Goal: Task Accomplishment & Management: Use online tool/utility

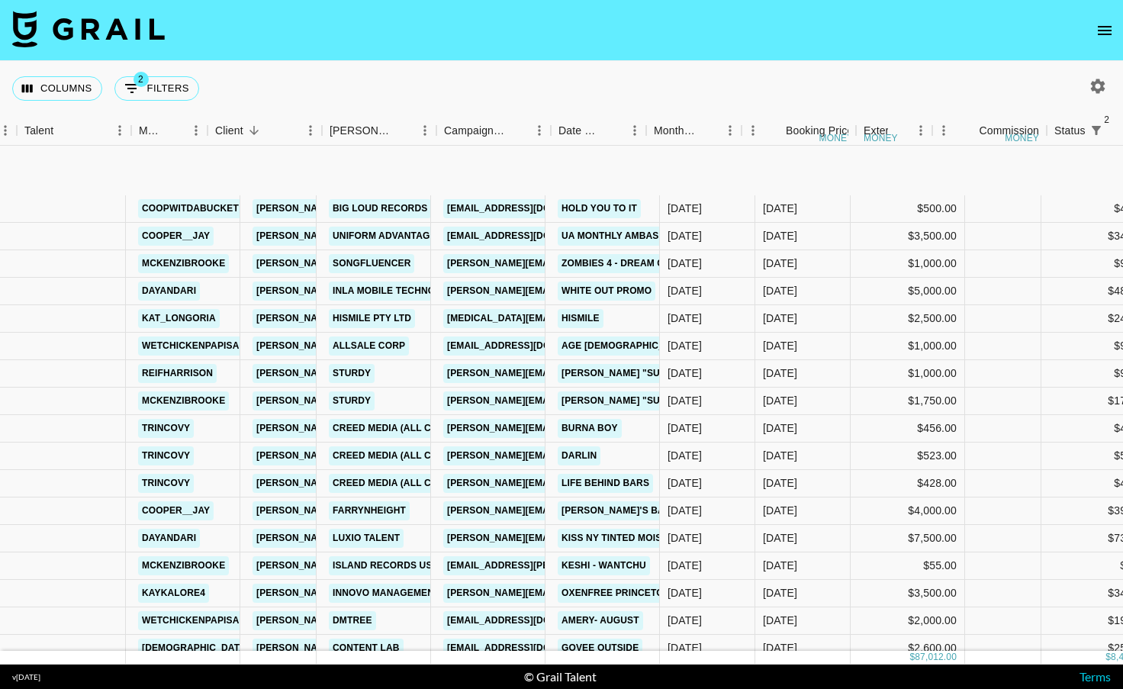
scroll to position [107, 109]
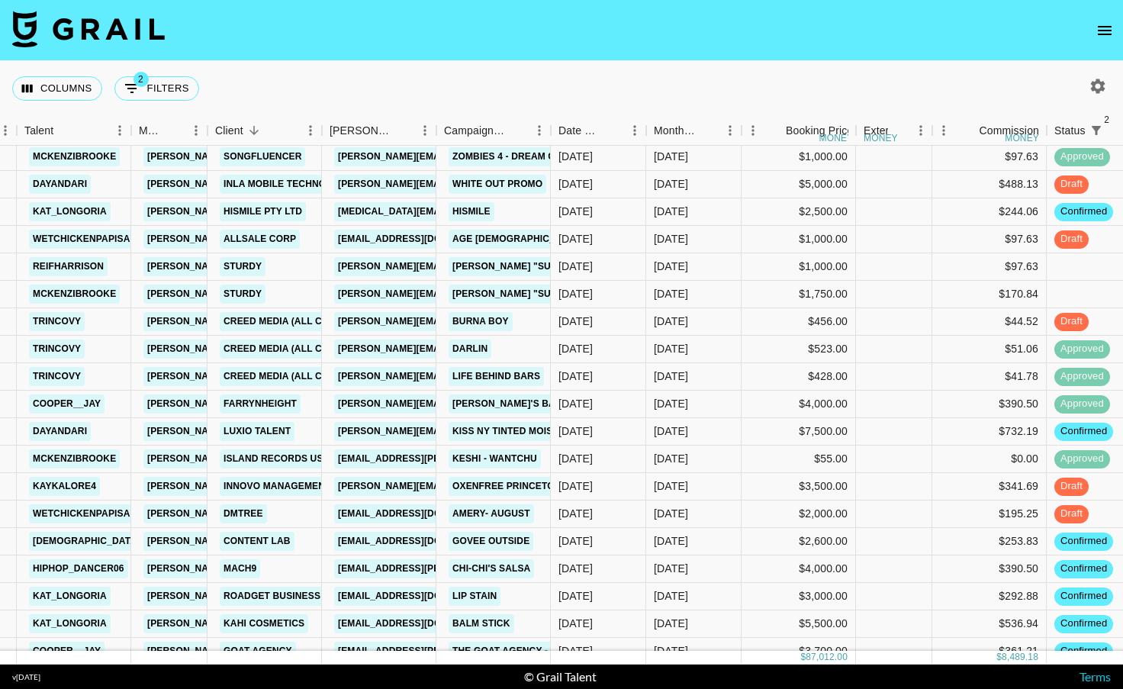
click at [1101, 82] on icon "button" at bounding box center [1098, 86] width 14 height 14
select select "[DATE]"
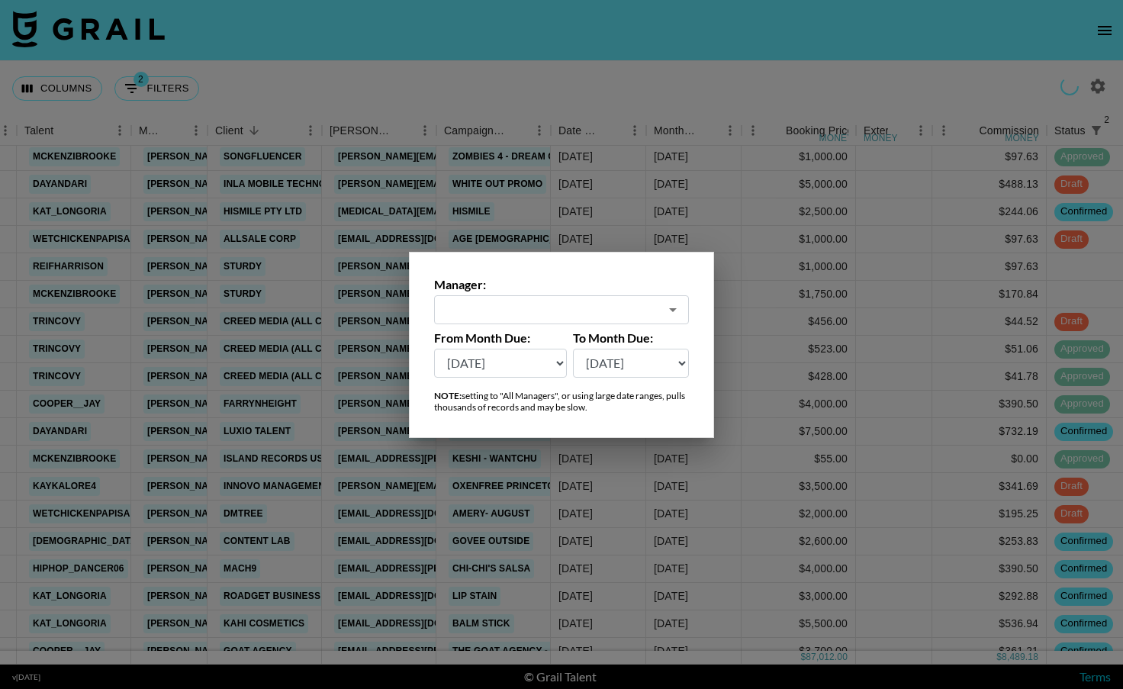
click at [561, 311] on input "text" at bounding box center [551, 309] width 216 height 18
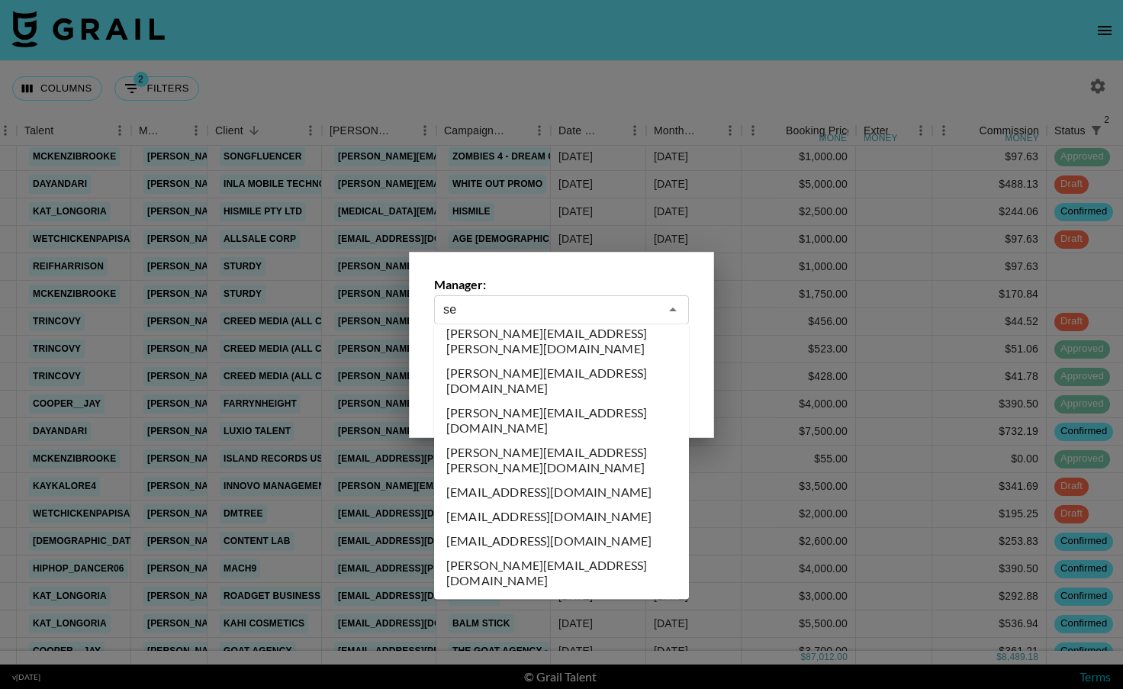
scroll to position [0, 0]
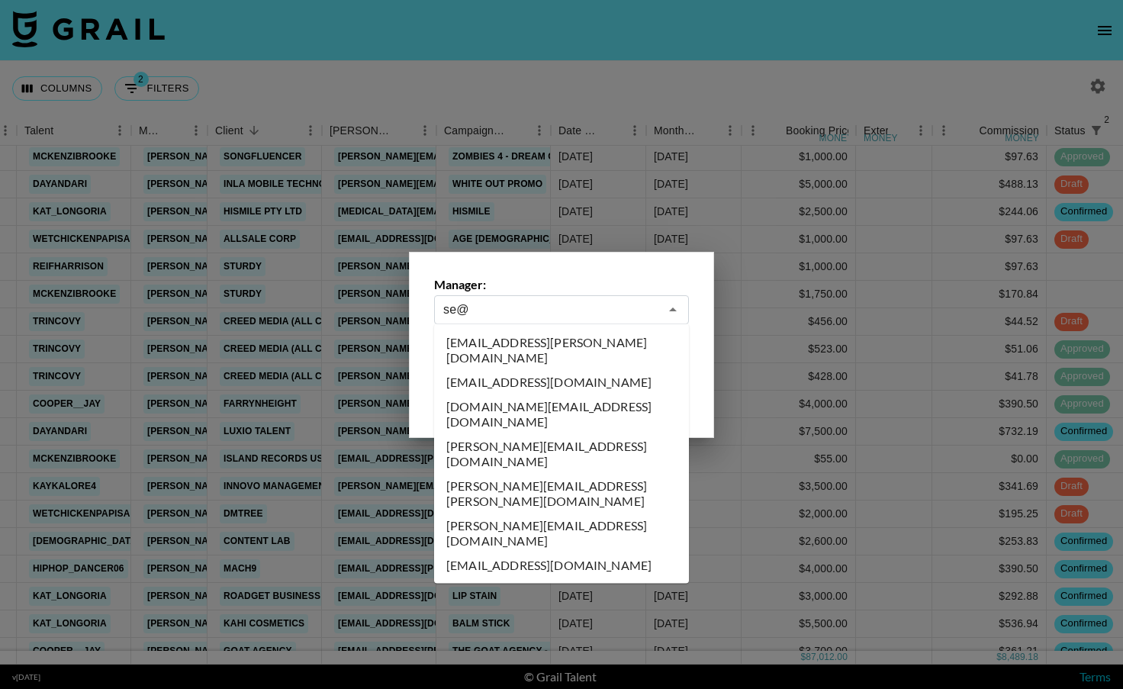
click at [506, 553] on li "[EMAIL_ADDRESS][DOMAIN_NAME]" at bounding box center [561, 565] width 255 height 24
type input "[EMAIL_ADDRESS][DOMAIN_NAME]"
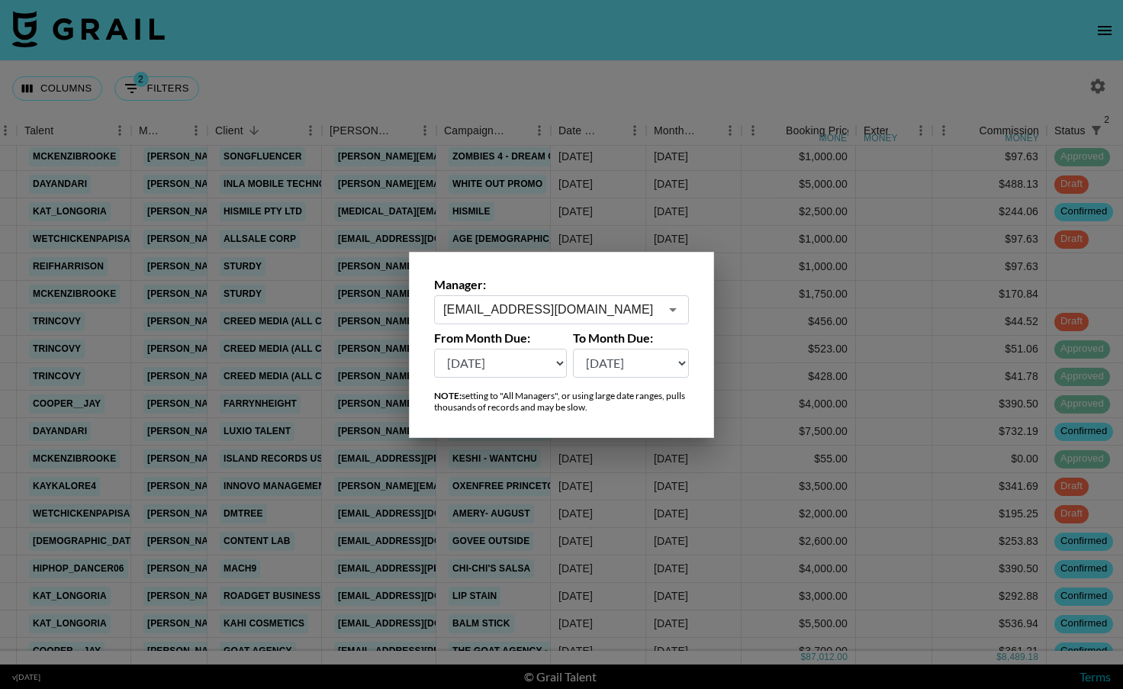
scroll to position [0, 109]
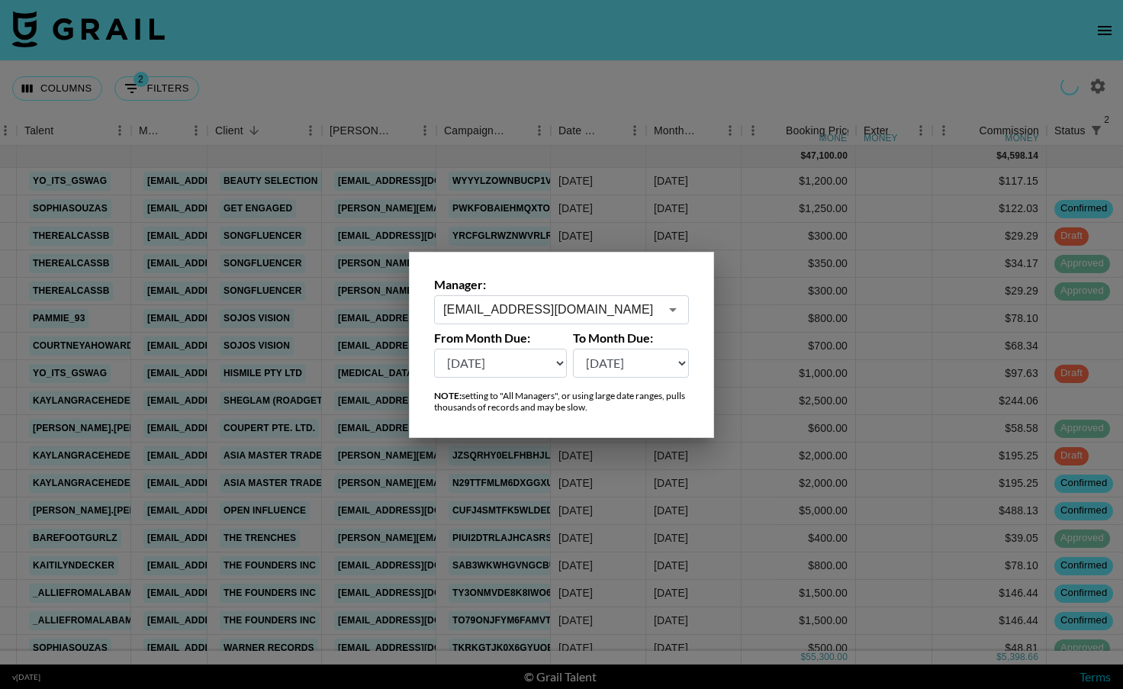
click at [762, 376] on div at bounding box center [561, 344] width 1123 height 689
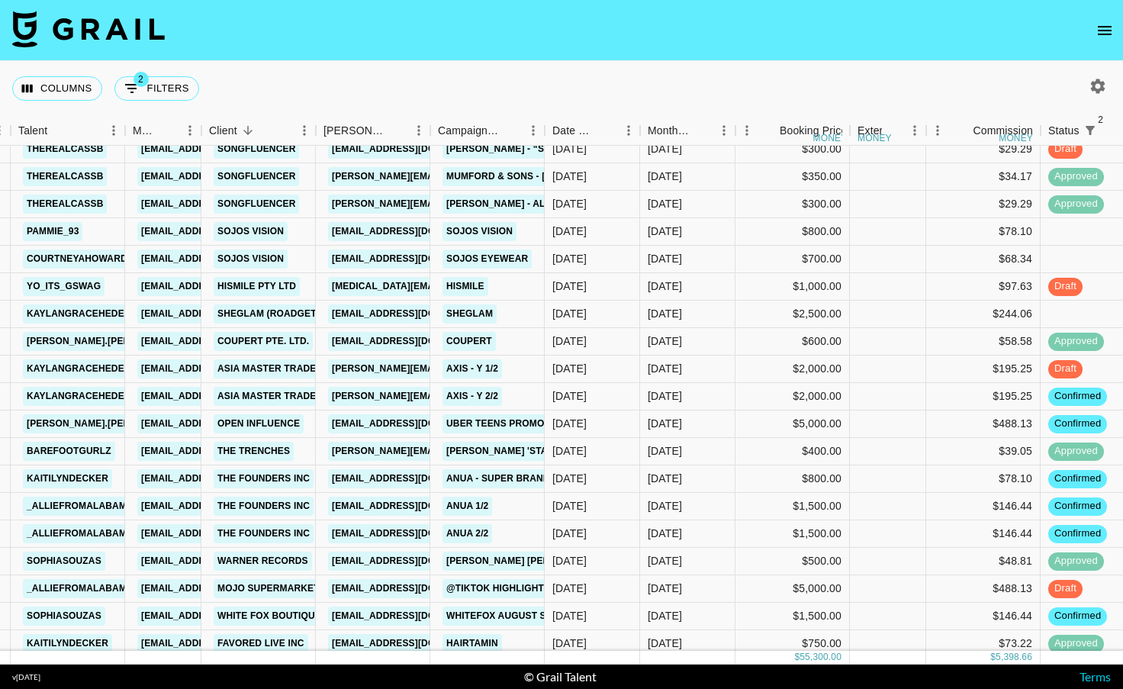
scroll to position [88, 115]
click at [773, 291] on div "$1,000.00" at bounding box center [792, 285] width 114 height 27
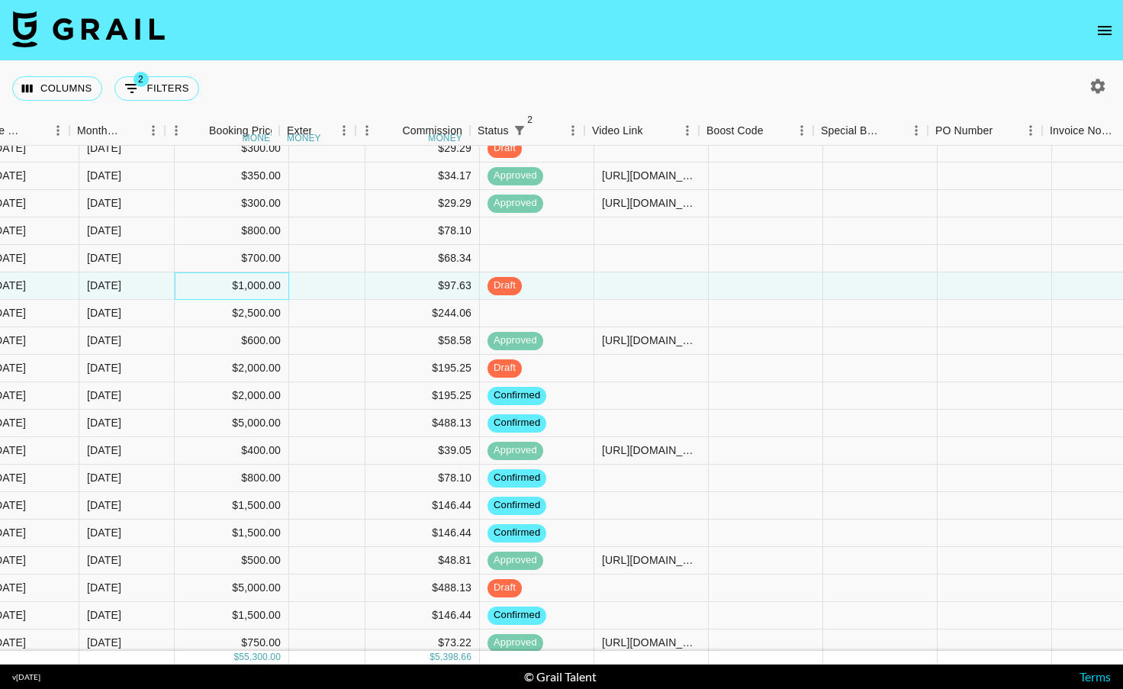
scroll to position [88, 695]
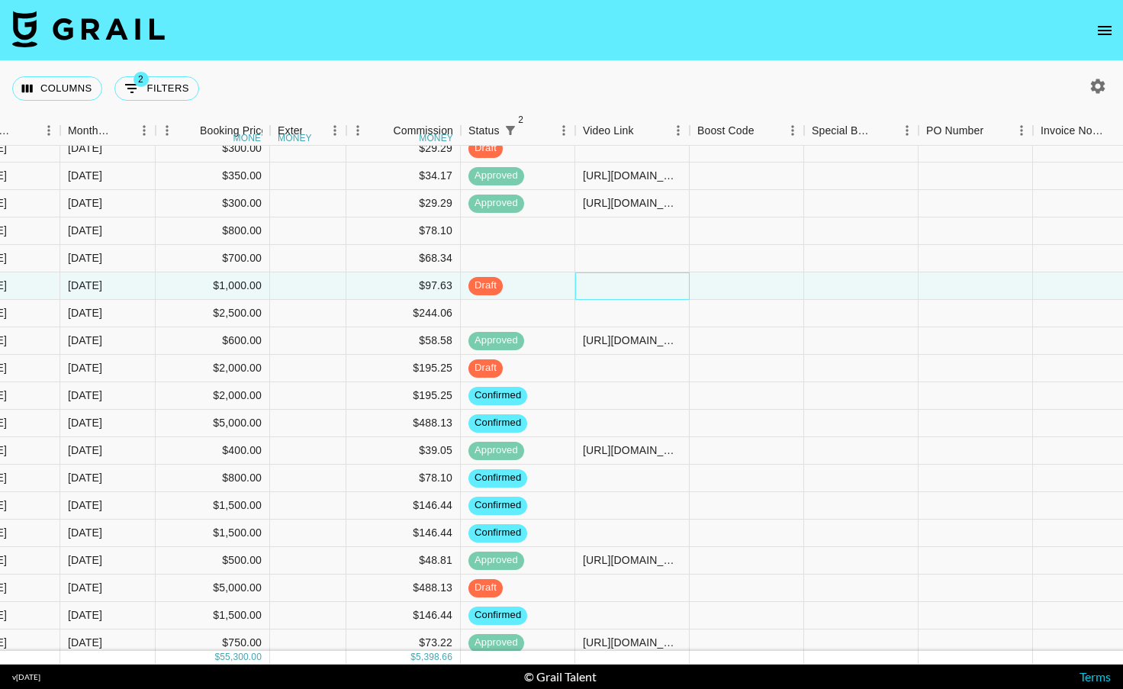
click at [625, 278] on div at bounding box center [632, 285] width 114 height 27
type input "[URL][DOMAIN_NAME]"
click at [736, 292] on div at bounding box center [746, 285] width 114 height 27
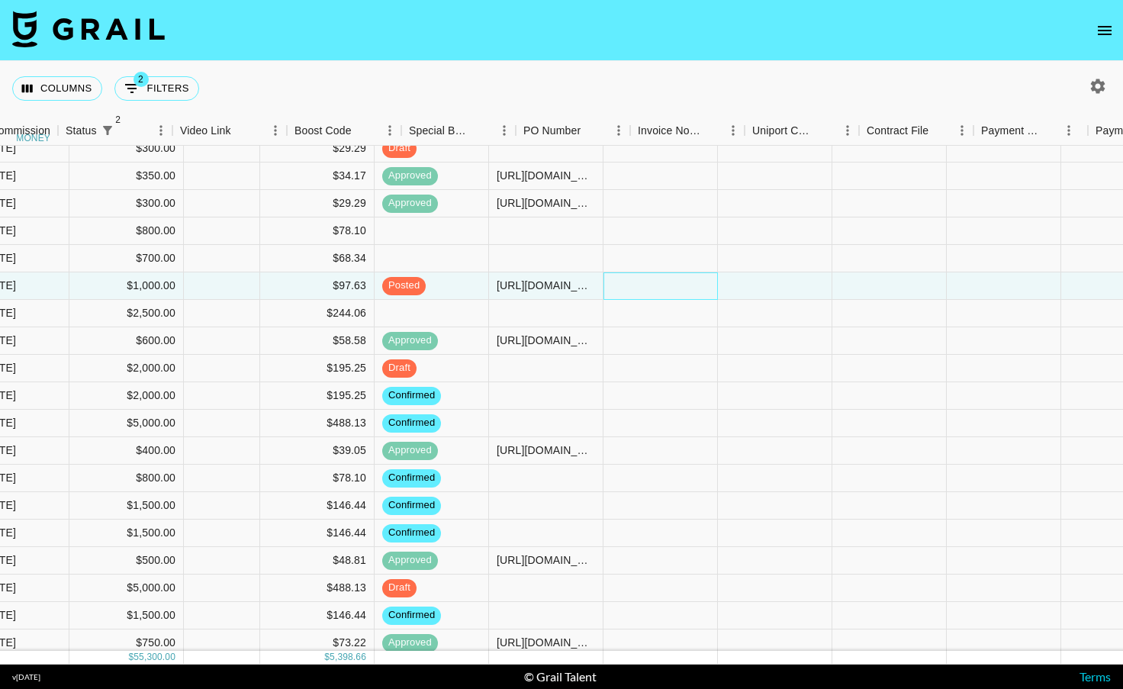
scroll to position [88, 1352]
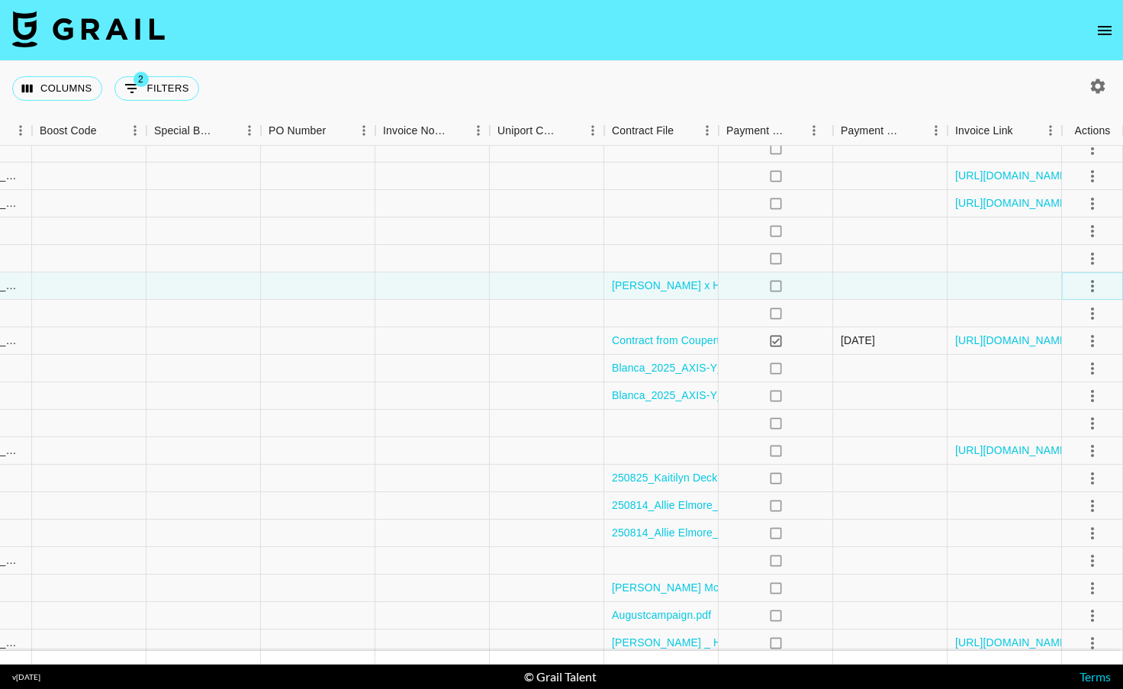
click at [1095, 284] on icon "select merge strategy" at bounding box center [1092, 286] width 18 height 18
click at [1059, 420] on div "Approve" at bounding box center [1059, 428] width 47 height 18
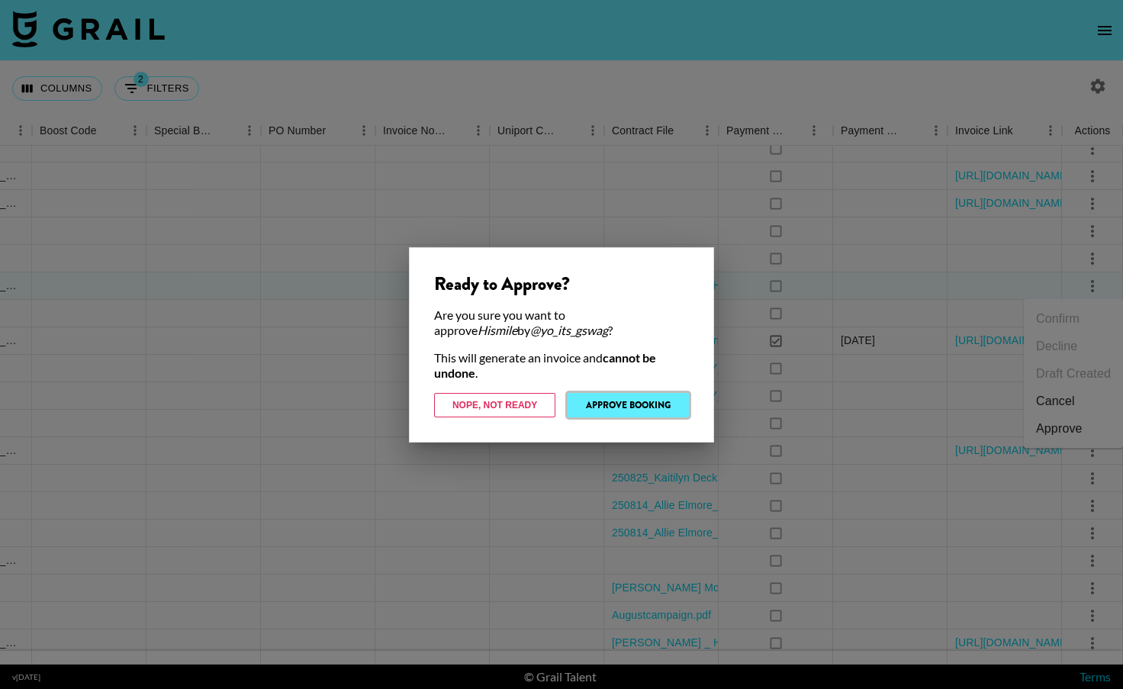
click at [616, 404] on button "Approve Booking" at bounding box center [627, 405] width 121 height 24
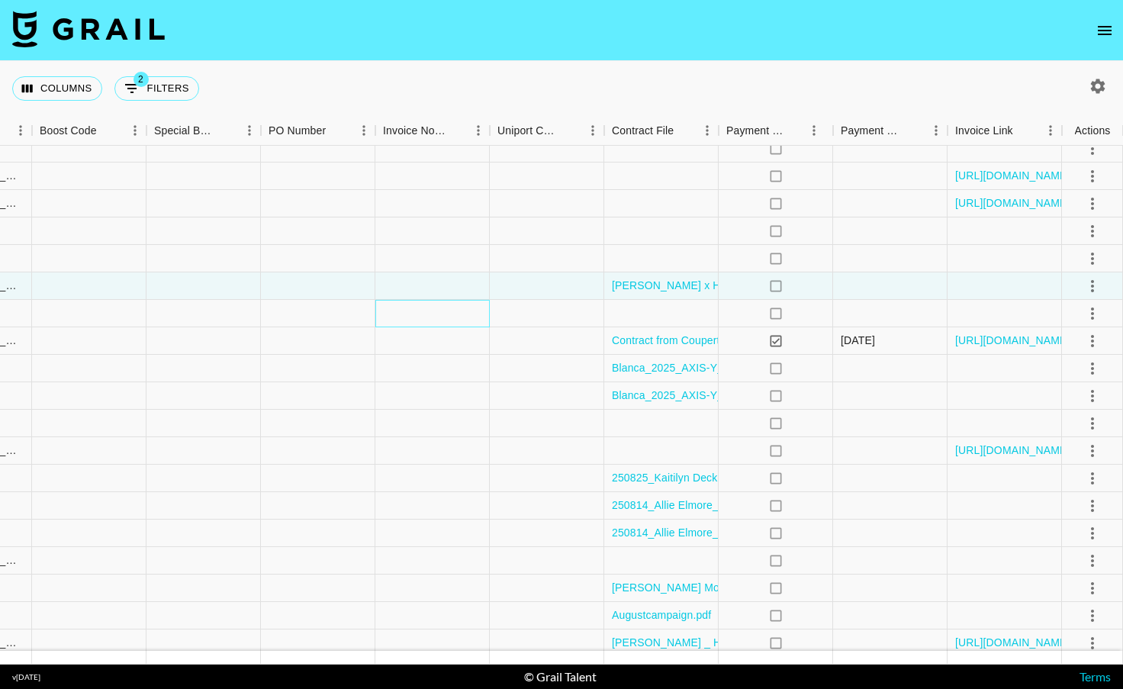
click at [400, 321] on div at bounding box center [432, 313] width 114 height 27
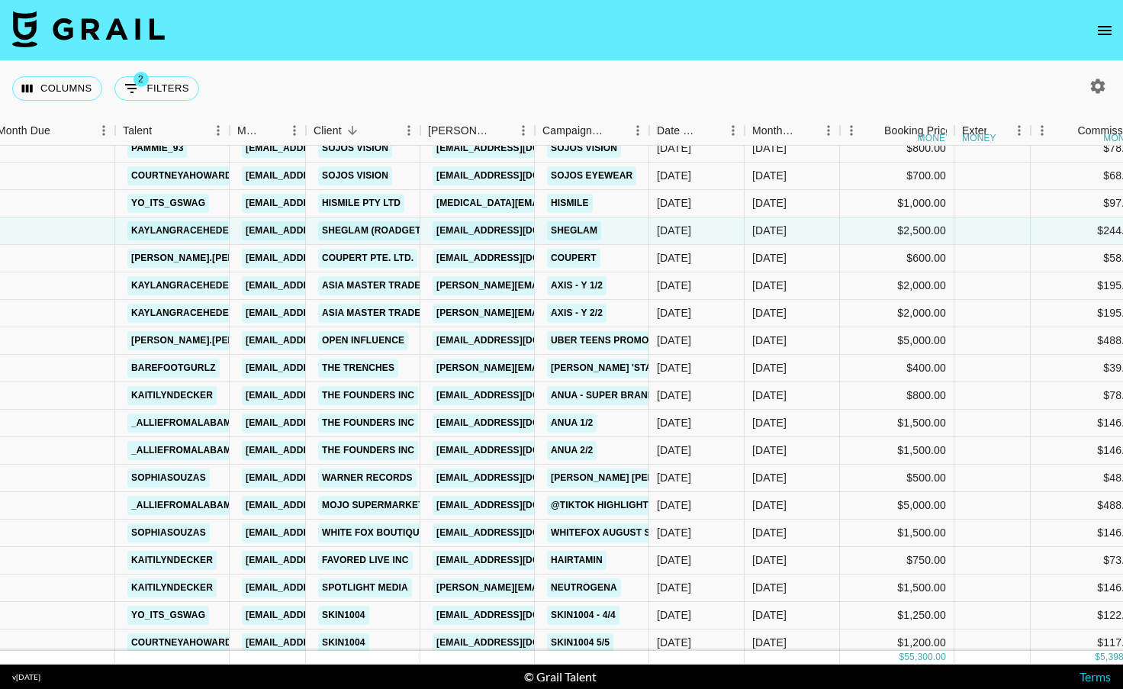
scroll to position [171, 11]
click at [725, 416] on div "[DATE]" at bounding box center [696, 422] width 95 height 27
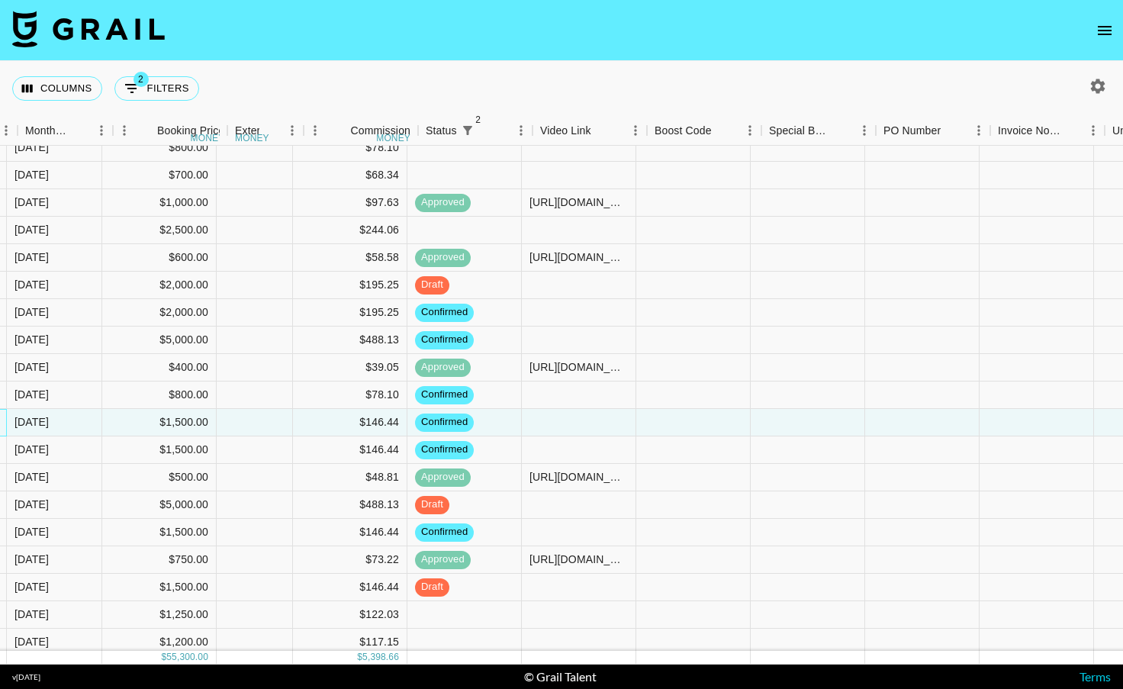
scroll to position [171, 757]
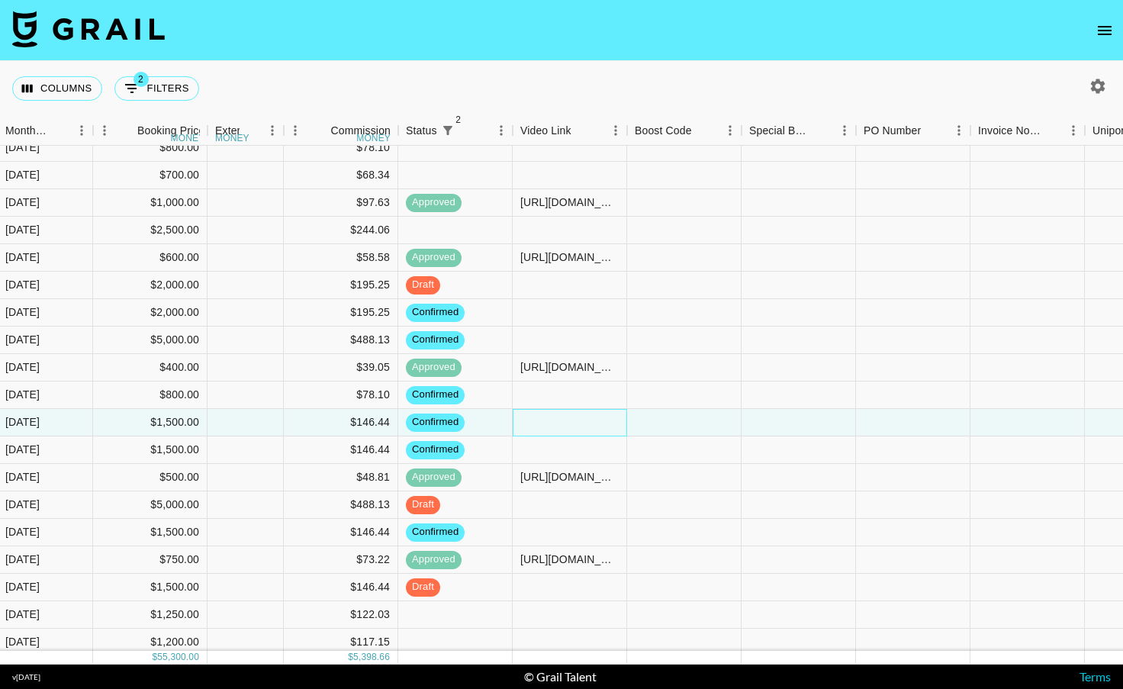
click at [595, 428] on div at bounding box center [569, 422] width 114 height 27
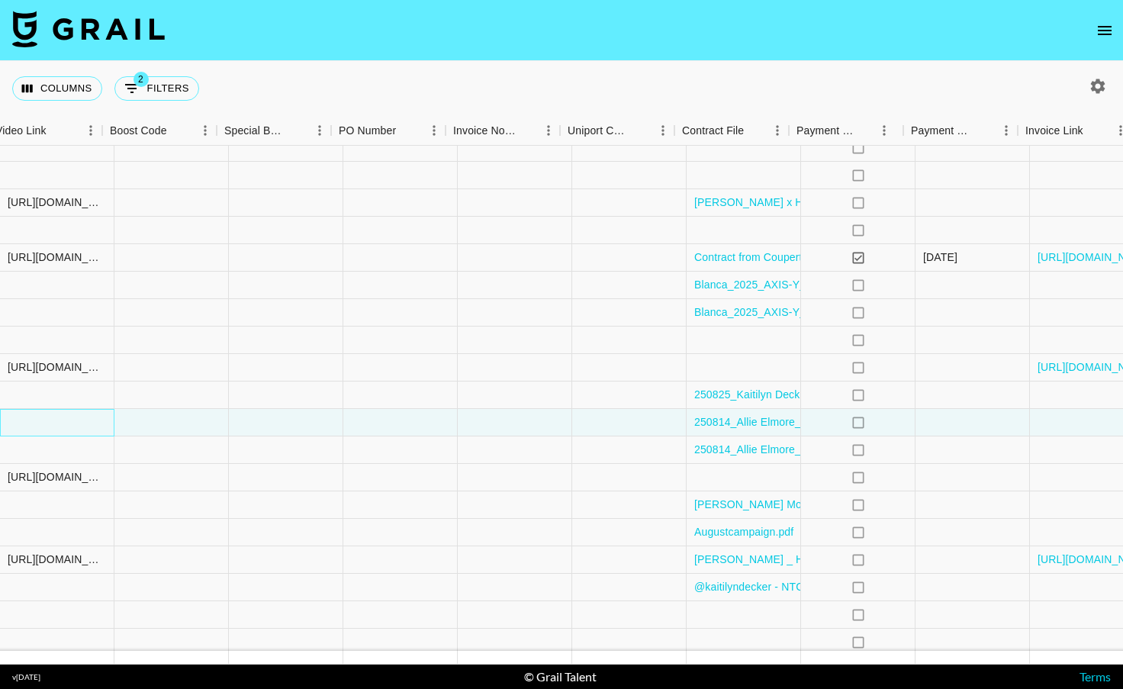
scroll to position [171, 1352]
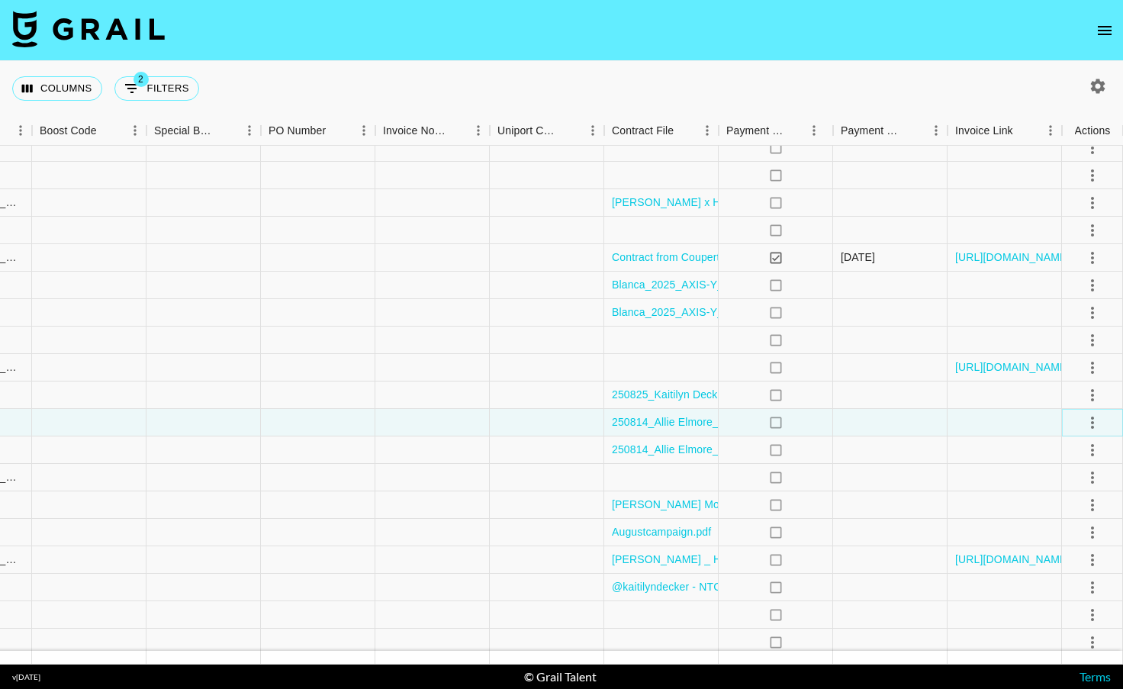
click at [1083, 421] on icon "select merge strategy" at bounding box center [1092, 422] width 18 height 18
click at [1043, 504] on li "Draft Created" at bounding box center [1072, 509] width 99 height 27
click at [929, 432] on div at bounding box center [890, 422] width 114 height 27
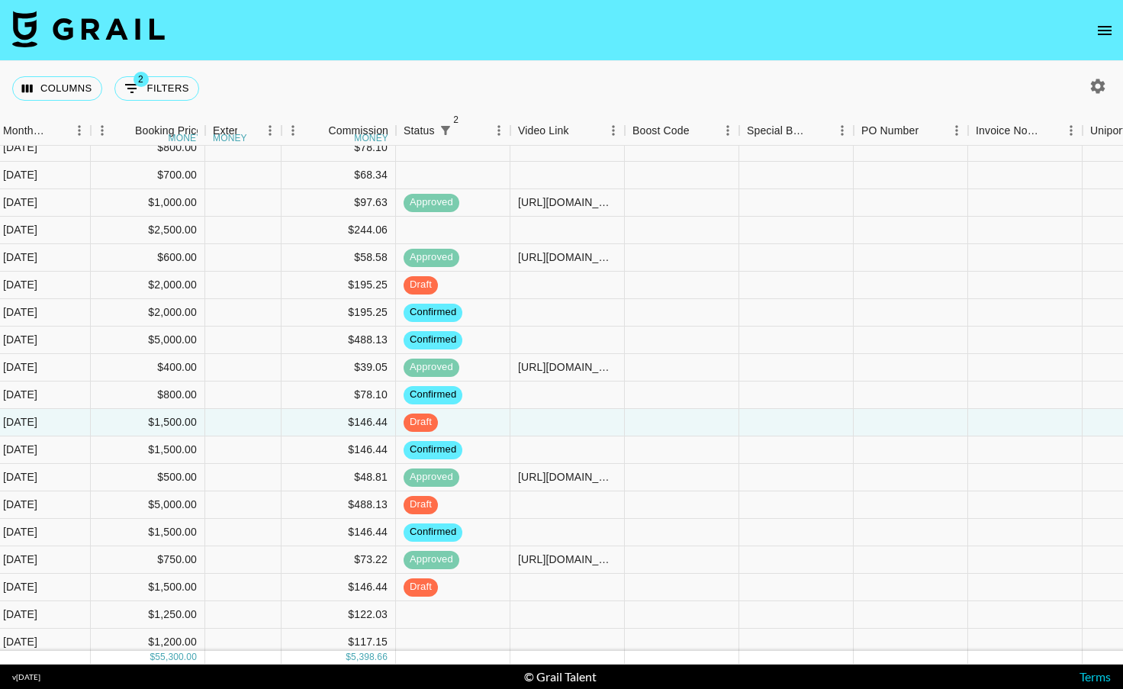
scroll to position [171, 759]
